Goal: Check status: Check status

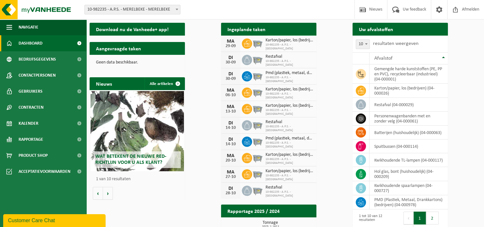
click at [316, 35] on link "Bekijk uw kalender" at bounding box center [291, 41] width 49 height 13
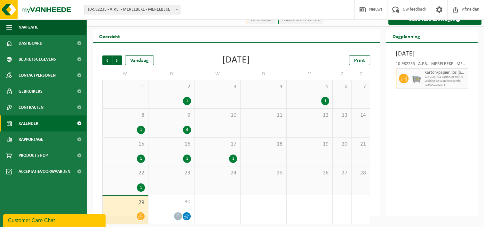
scroll to position [11, 0]
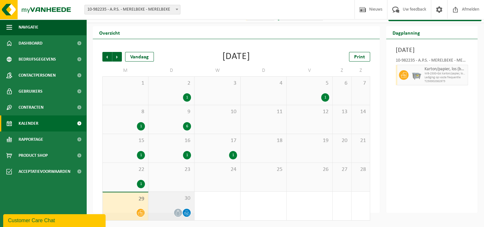
click at [163, 201] on span "30" at bounding box center [171, 198] width 39 height 7
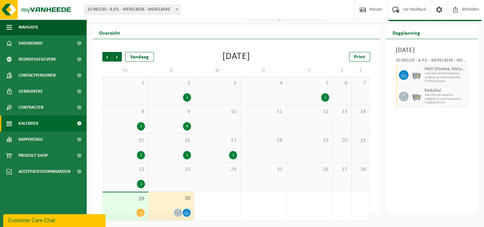
click at [161, 197] on span "30" at bounding box center [171, 198] width 39 height 7
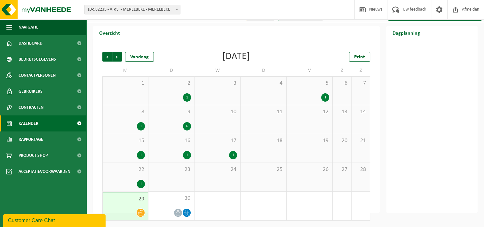
click at [128, 200] on span "29" at bounding box center [125, 198] width 39 height 7
